Goal: Navigation & Orientation: Understand site structure

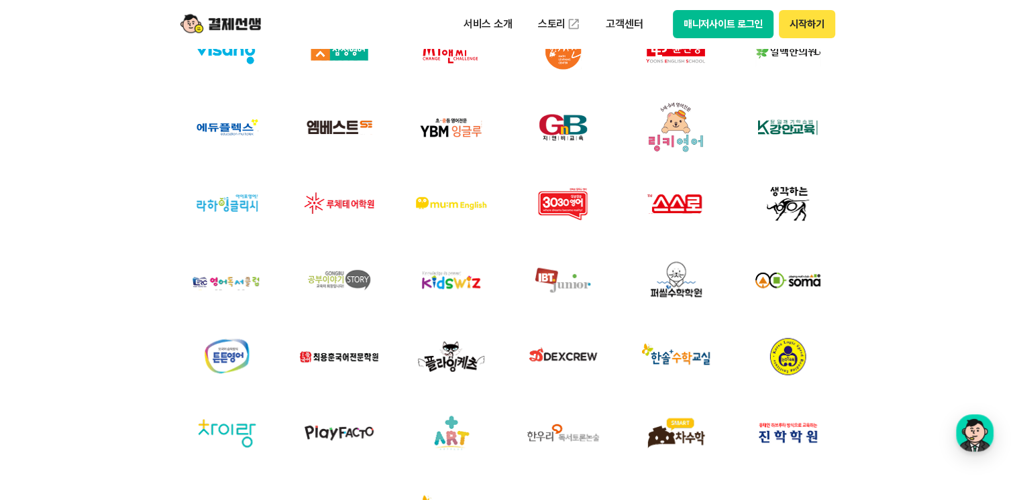
scroll to position [11842, 0]
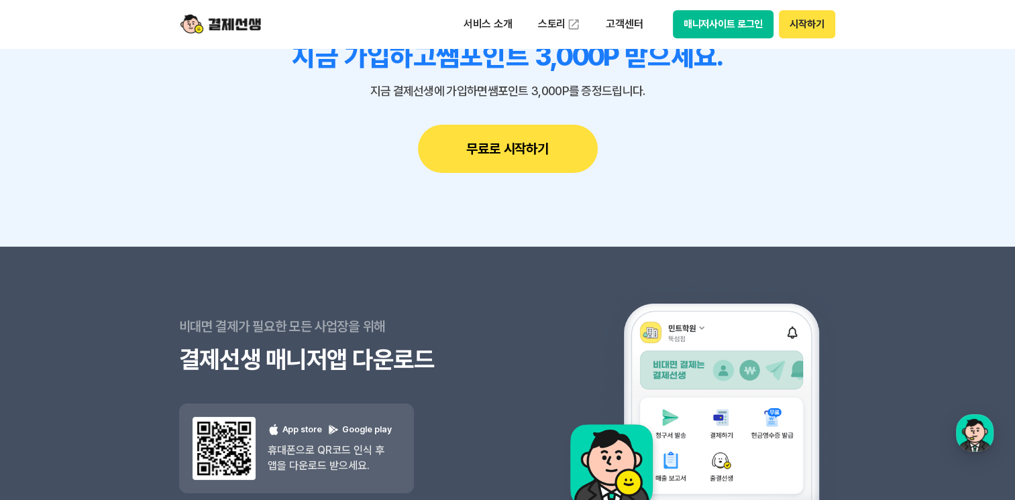
drag, startPoint x: 1024, startPoint y: 468, endPoint x: 913, endPoint y: 99, distance: 385.2
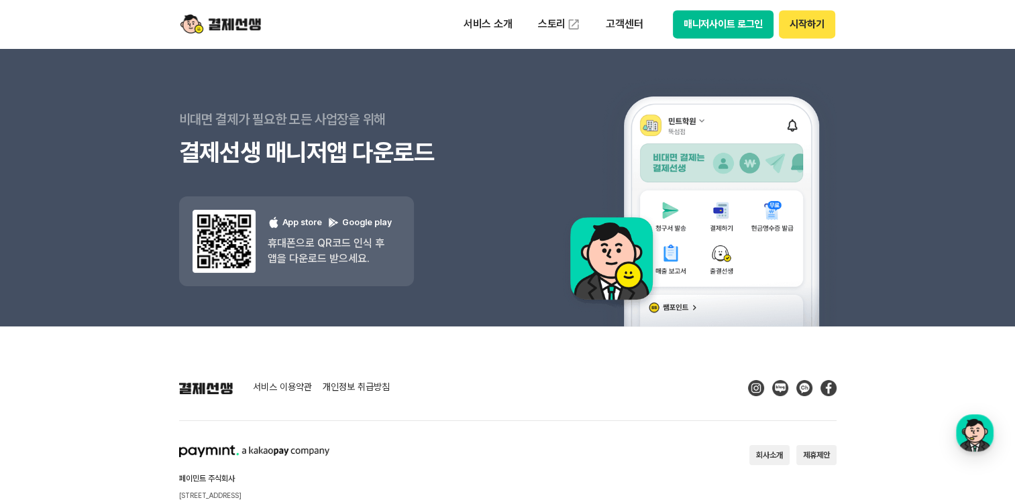
scroll to position [12129, 0]
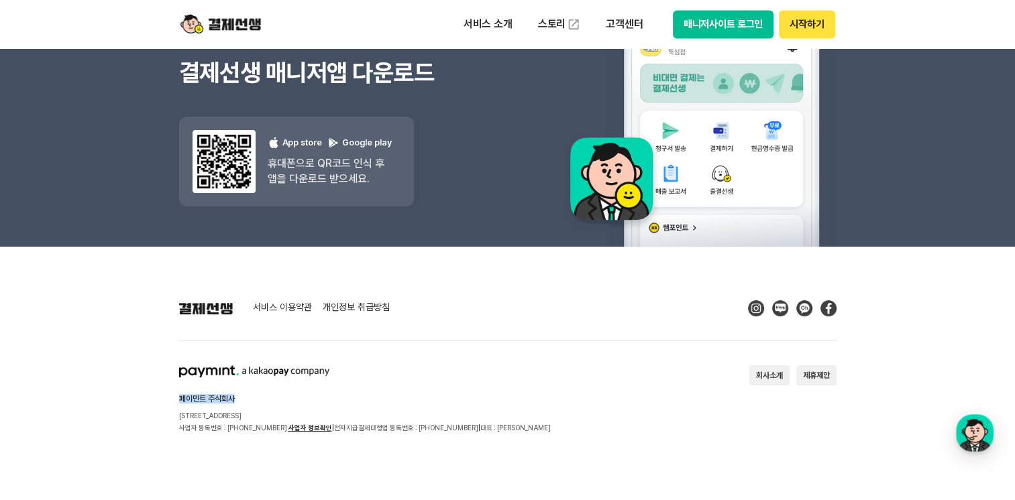
drag, startPoint x: 242, startPoint y: 396, endPoint x: 169, endPoint y: 392, distance: 72.6
click at [169, 392] on footer "서비스 이용약관 개인정보 취급방침 페이민트 주식회사 [STREET_ADDRESS] 사업자 등록번호 : [PHONE_NUMBER] 사업자 정보확…" at bounding box center [507, 374] width 1015 height 254
click at [408, 350] on div "서비스 이용약관 개인정보 취급방침 페이민트 주식회사 [STREET_ADDRESS] 사업자 등록번호 : [PHONE_NUMBER] 사업자 정보확…" at bounding box center [507, 368] width 657 height 134
drag, startPoint x: 176, startPoint y: 311, endPoint x: 325, endPoint y: 331, distance: 150.4
click at [325, 331] on footer "서비스 이용약관 개인정보 취급방침 페이민트 주식회사 [STREET_ADDRESS] 사업자 등록번호 : [PHONE_NUMBER] 사업자 정보확…" at bounding box center [507, 374] width 1015 height 254
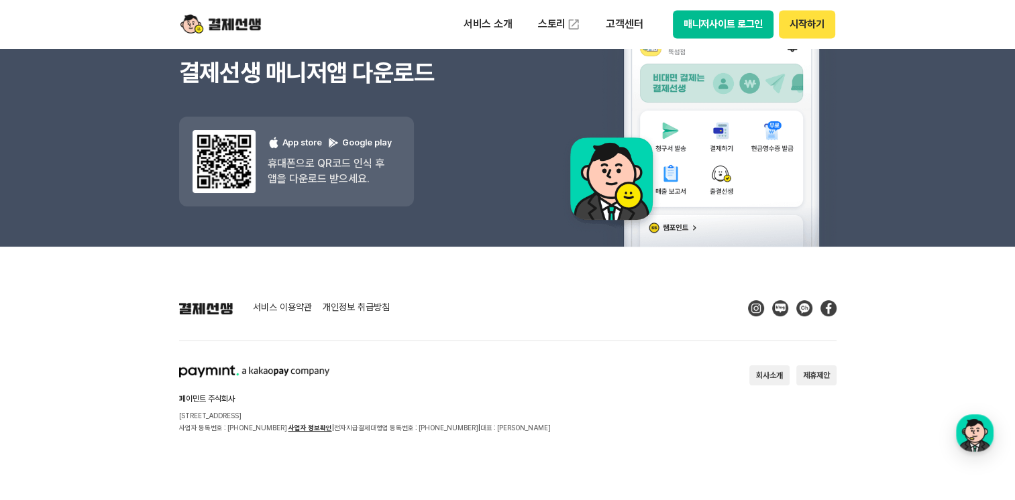
drag, startPoint x: 325, startPoint y: 331, endPoint x: 400, endPoint y: 378, distance: 88.3
click at [400, 378] on div "페이민트 주식회사 [STREET_ADDRESS] 사업자 등록번호 : [PHONE_NUMBER] 사업자 정보확인 | 전자지급결제대행업 등록번호 …" at bounding box center [365, 400] width 372 height 68
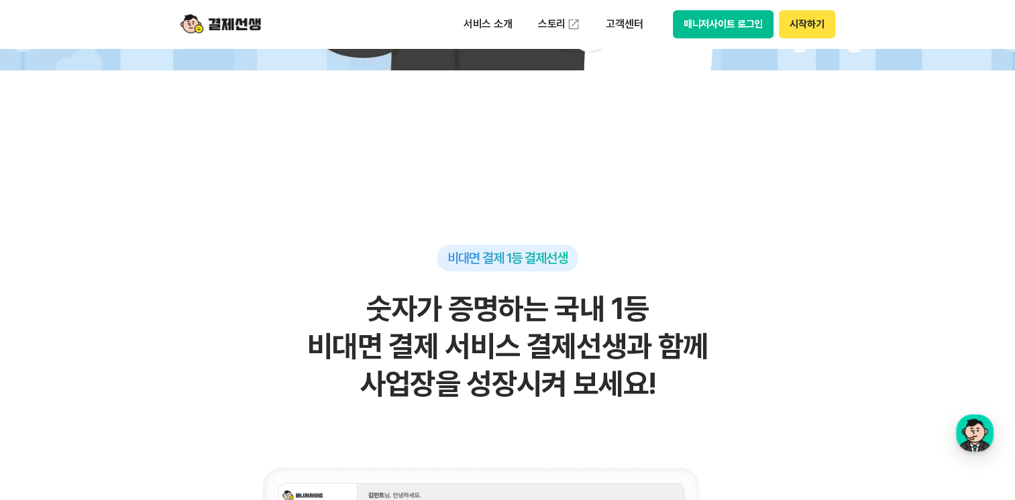
scroll to position [0, 0]
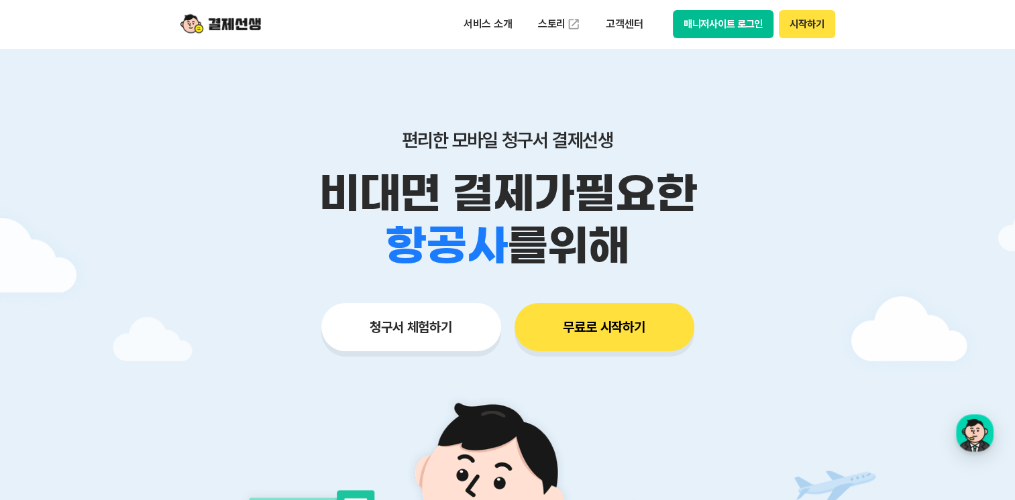
click at [969, 30] on header "서비스 소개 스토리 고객센터 매니저사이트 로그인 시작하기" at bounding box center [507, 24] width 1015 height 48
click at [985, 26] on header "서비스 소개 스토리 고객센터 매니저사이트 로그인 시작하기" at bounding box center [507, 24] width 1015 height 48
